Goal: Task Accomplishment & Management: Use online tool/utility

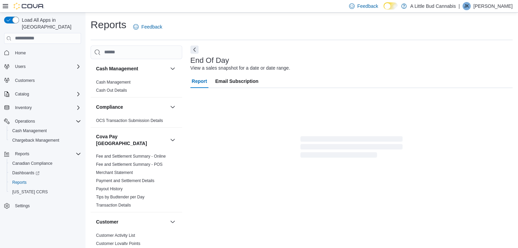
scroll to position [2, 0]
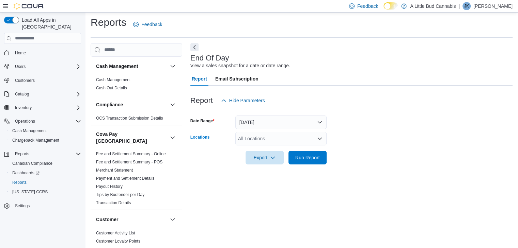
drag, startPoint x: 250, startPoint y: 135, endPoint x: 250, endPoint y: 145, distance: 9.5
click at [250, 135] on div "All Locations" at bounding box center [280, 139] width 91 height 14
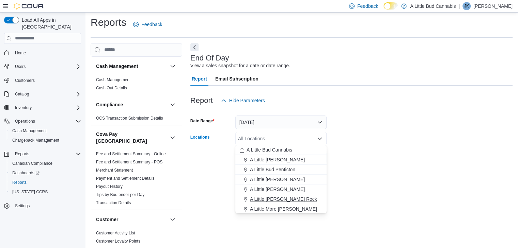
click at [268, 202] on span "A Little [PERSON_NAME] Rock" at bounding box center [283, 199] width 67 height 7
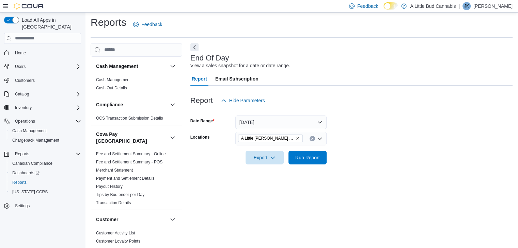
click at [477, 148] on div at bounding box center [351, 148] width 322 height 5
click at [318, 158] on span "Run Report" at bounding box center [307, 157] width 24 height 7
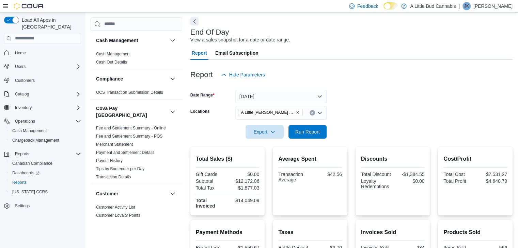
scroll to position [17, 0]
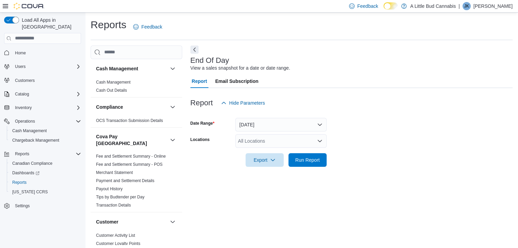
scroll to position [2, 0]
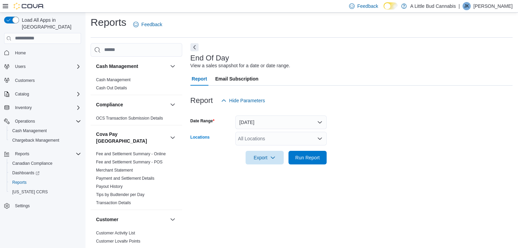
click at [299, 143] on div "All Locations" at bounding box center [280, 139] width 91 height 14
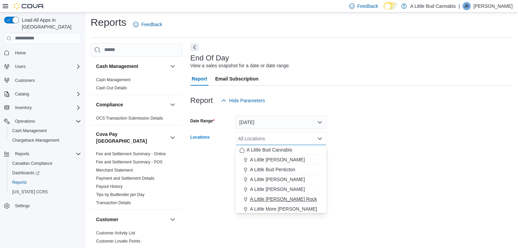
click at [290, 196] on span "A Little [PERSON_NAME] Rock" at bounding box center [283, 199] width 67 height 7
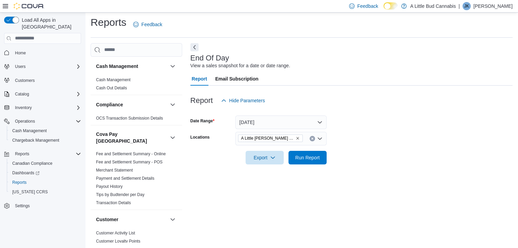
click at [384, 174] on div "End Of Day View a sales snapshot for a date or date range. Report Email Subscri…" at bounding box center [351, 143] width 322 height 200
click at [311, 158] on span "Run Report" at bounding box center [307, 157] width 24 height 7
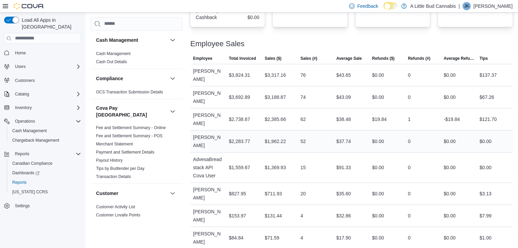
scroll to position [309, 0]
